Goal: Use online tool/utility: Utilize a website feature to perform a specific function

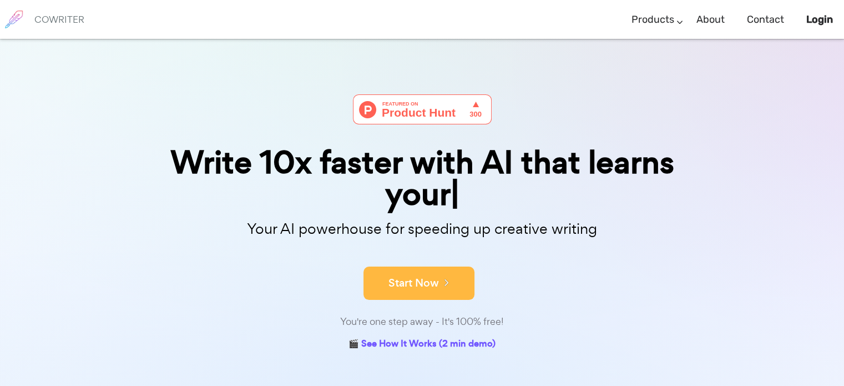
click at [406, 246] on div "Write 10x faster with [PERSON_NAME] that learns your Your AI powerhouse for spe…" at bounding box center [422, 223] width 555 height 259
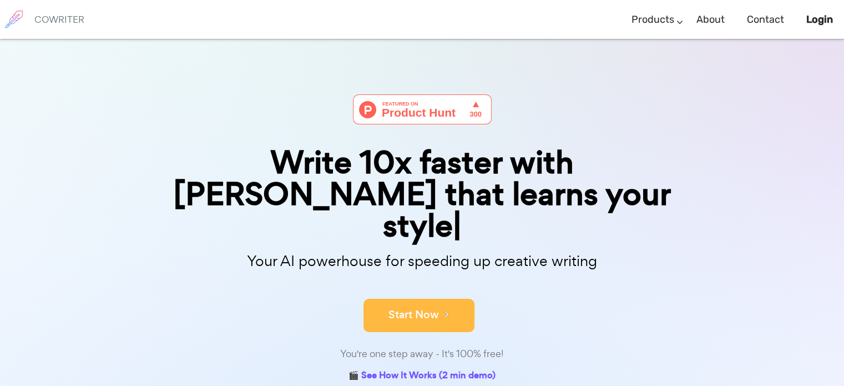
click at [411, 298] on button "Start Now" at bounding box center [418, 314] width 111 height 33
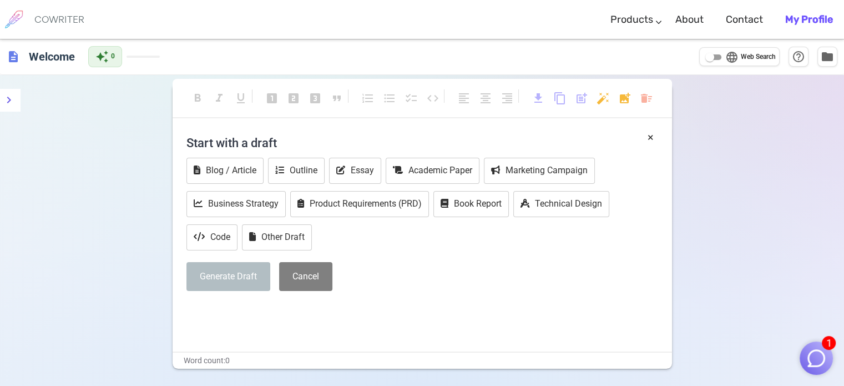
click at [232, 140] on h4 "Start with a draft" at bounding box center [422, 142] width 472 height 27
click at [222, 308] on p "﻿" at bounding box center [422, 311] width 472 height 16
click at [490, 204] on button "Book Report" at bounding box center [470, 204] width 75 height 26
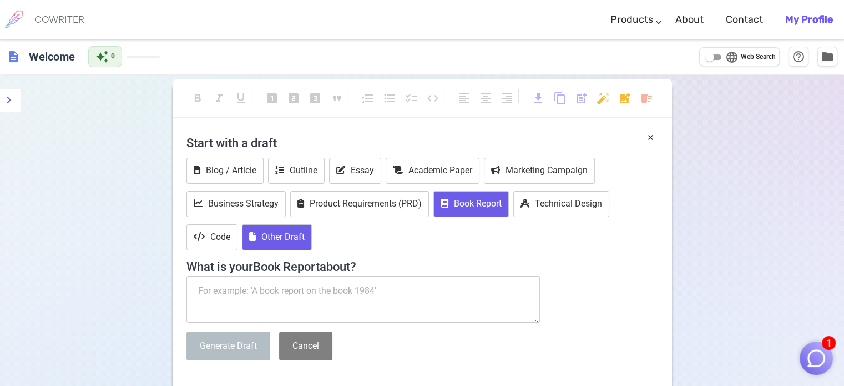
click at [271, 241] on button "Other Draft" at bounding box center [277, 237] width 70 height 26
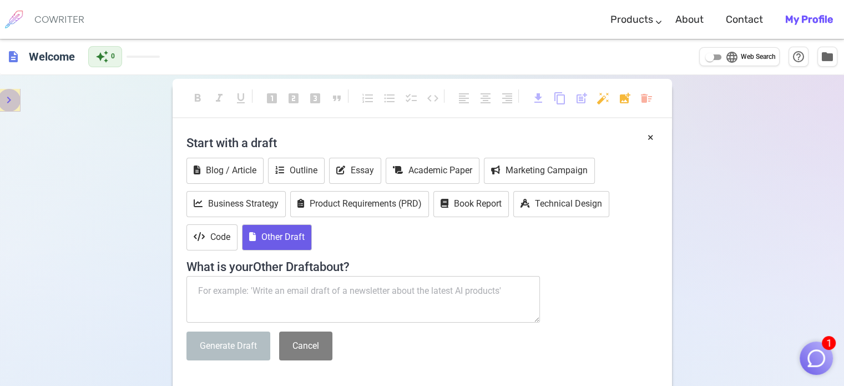
click at [11, 98] on icon "menu" at bounding box center [8, 99] width 13 height 13
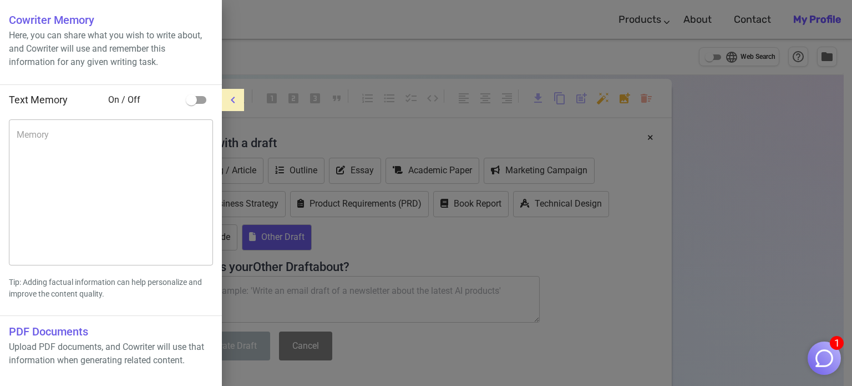
click at [317, 36] on div at bounding box center [426, 193] width 852 height 386
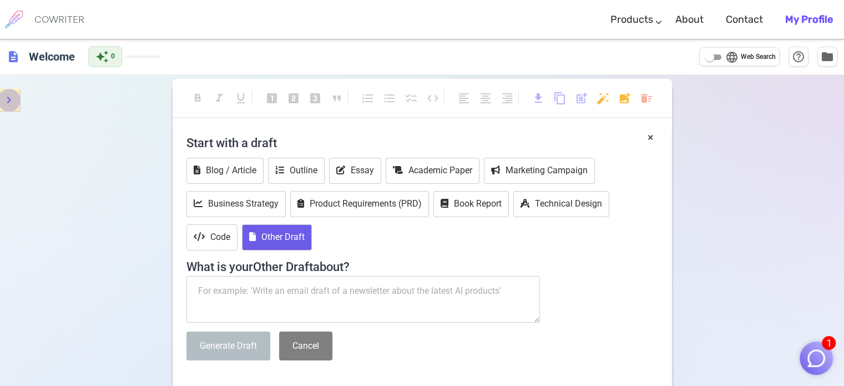
click at [11, 93] on button "menu" at bounding box center [9, 100] width 22 height 22
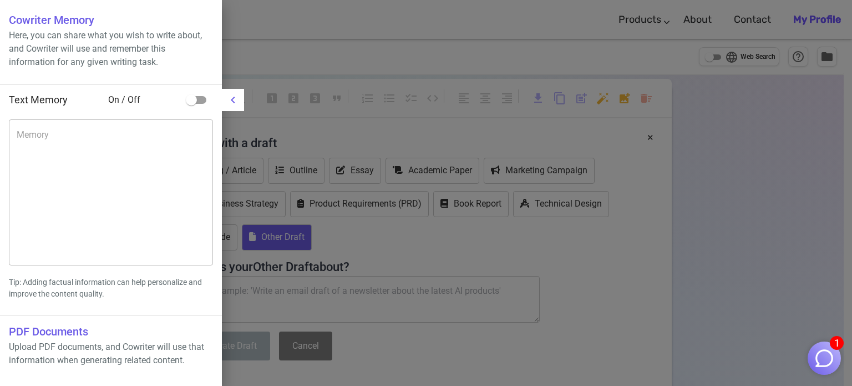
click at [323, 308] on div at bounding box center [426, 193] width 852 height 386
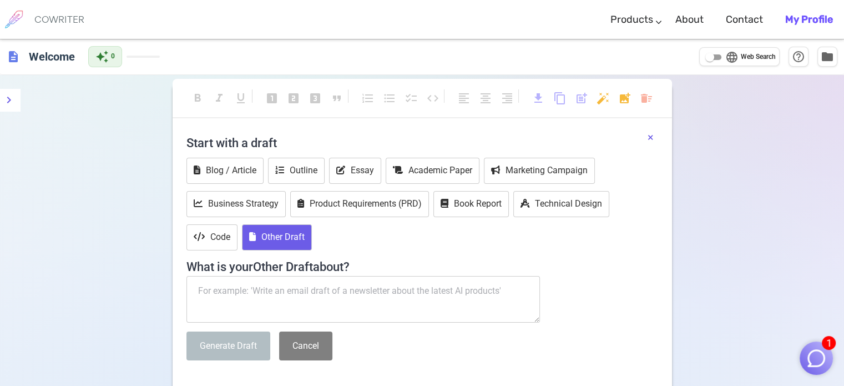
click at [649, 136] on button "×" at bounding box center [650, 137] width 6 height 16
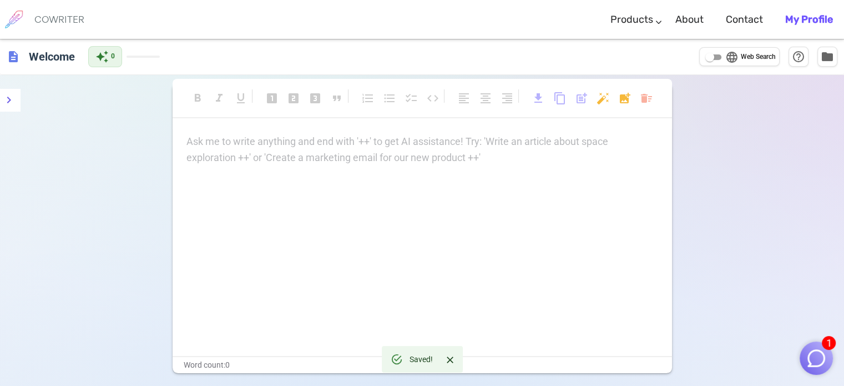
click at [292, 145] on p "Ask me to write anything and end with '++' to get AI assistance! Try: 'Write an…" at bounding box center [422, 142] width 472 height 16
